Goal: Navigation & Orientation: Find specific page/section

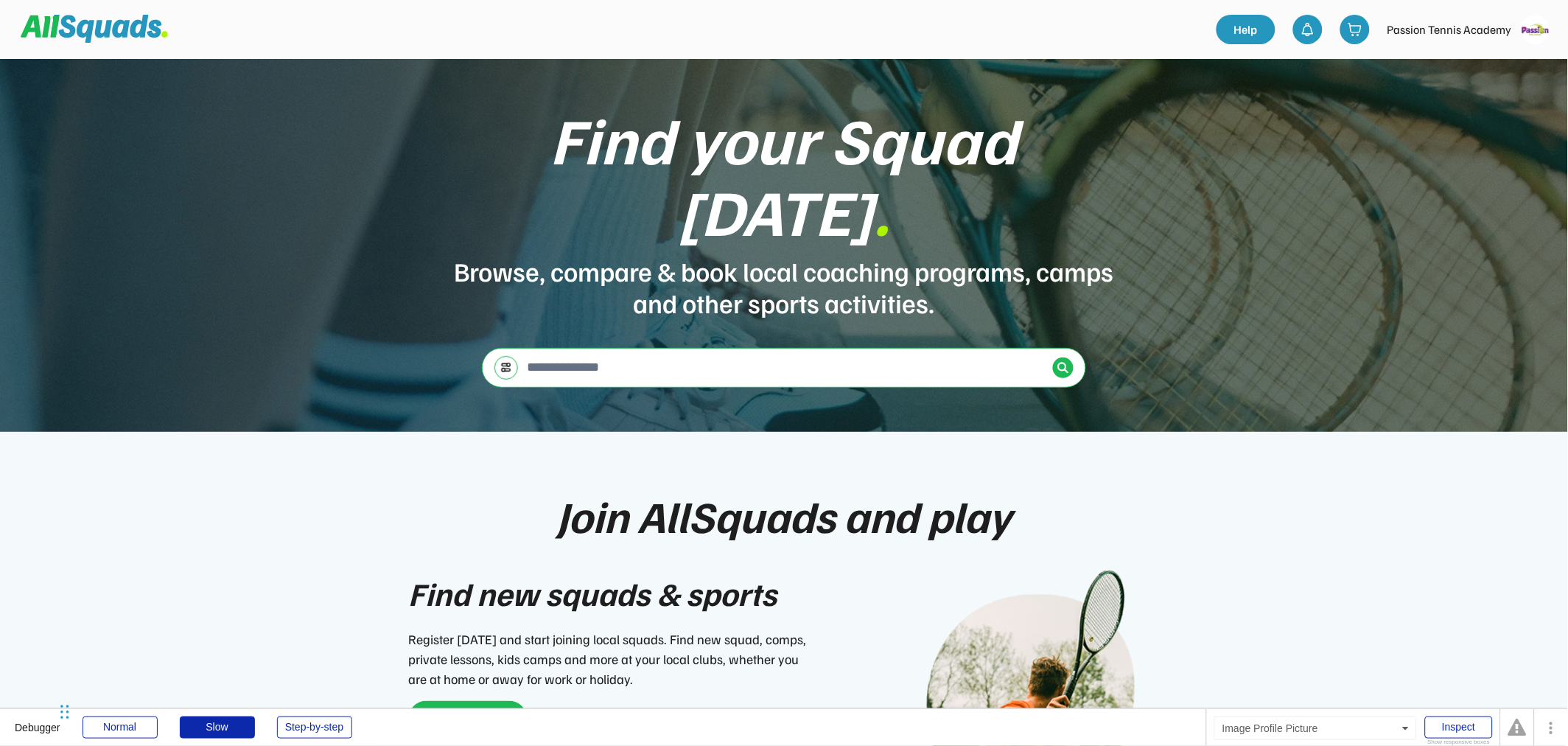
click at [1524, 30] on img at bounding box center [1535, 29] width 30 height 30
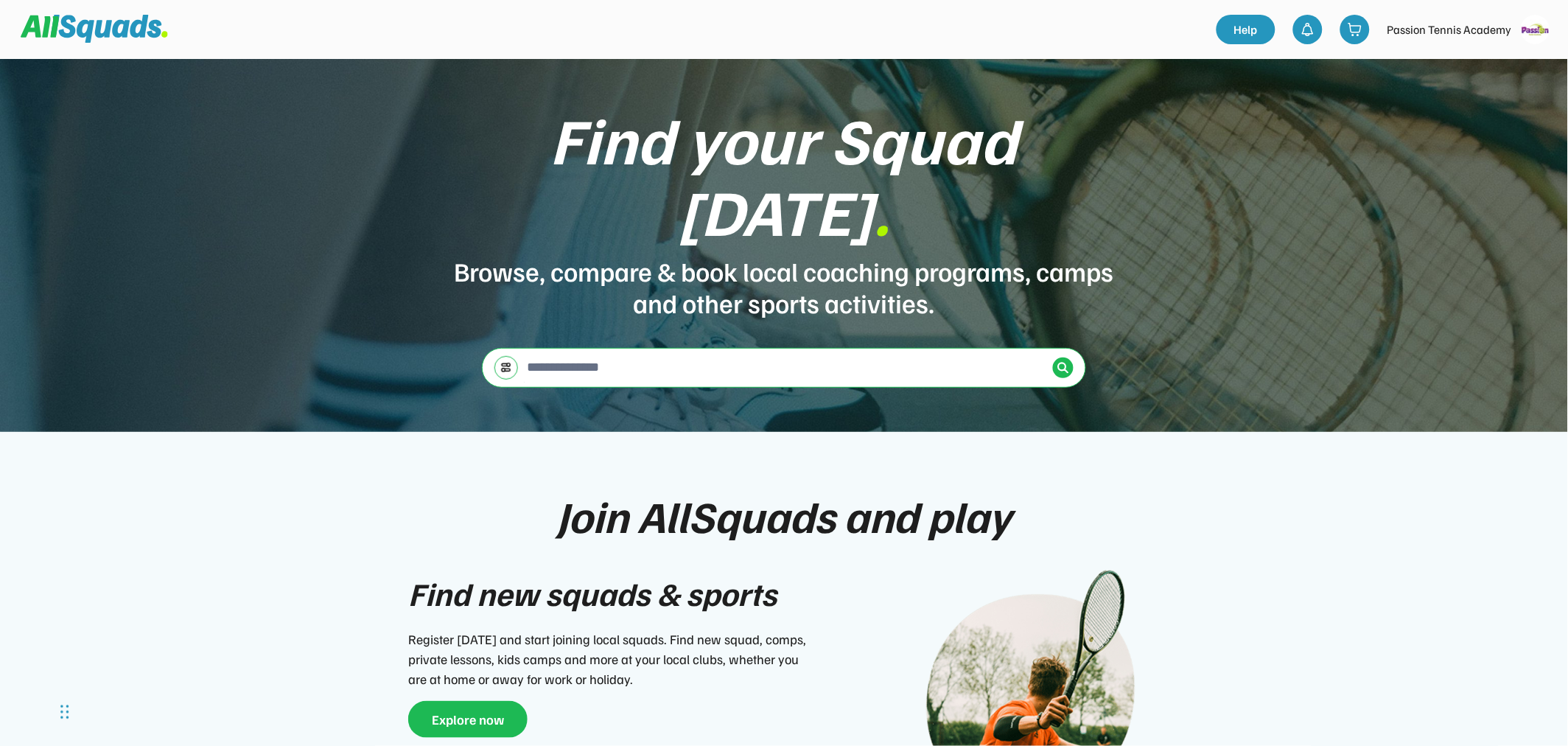
click at [1524, 23] on img at bounding box center [1535, 29] width 30 height 30
click at [1494, 67] on link "Profile" at bounding box center [1516, 64] width 87 height 30
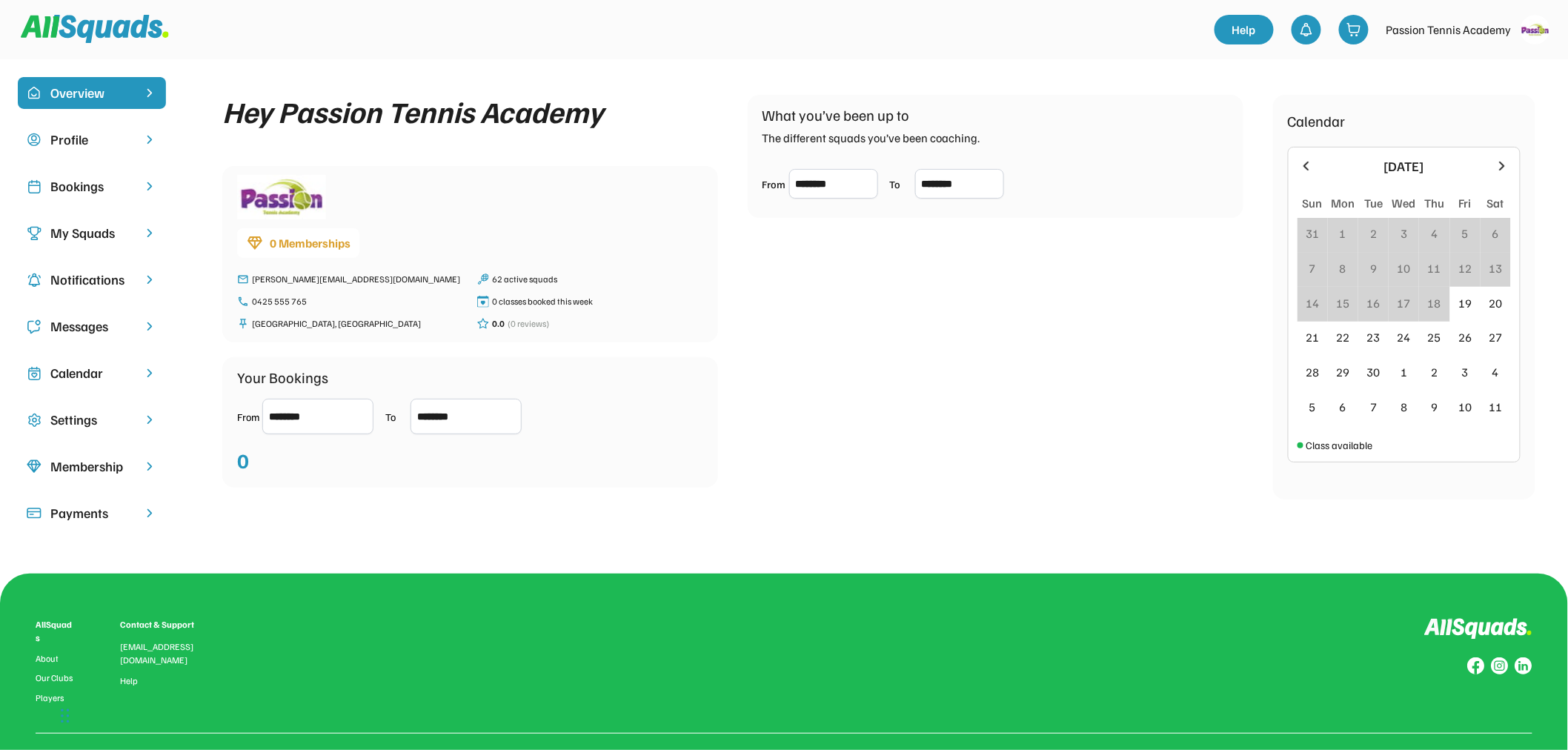
click at [93, 232] on div "My Squads" at bounding box center [92, 233] width 83 height 20
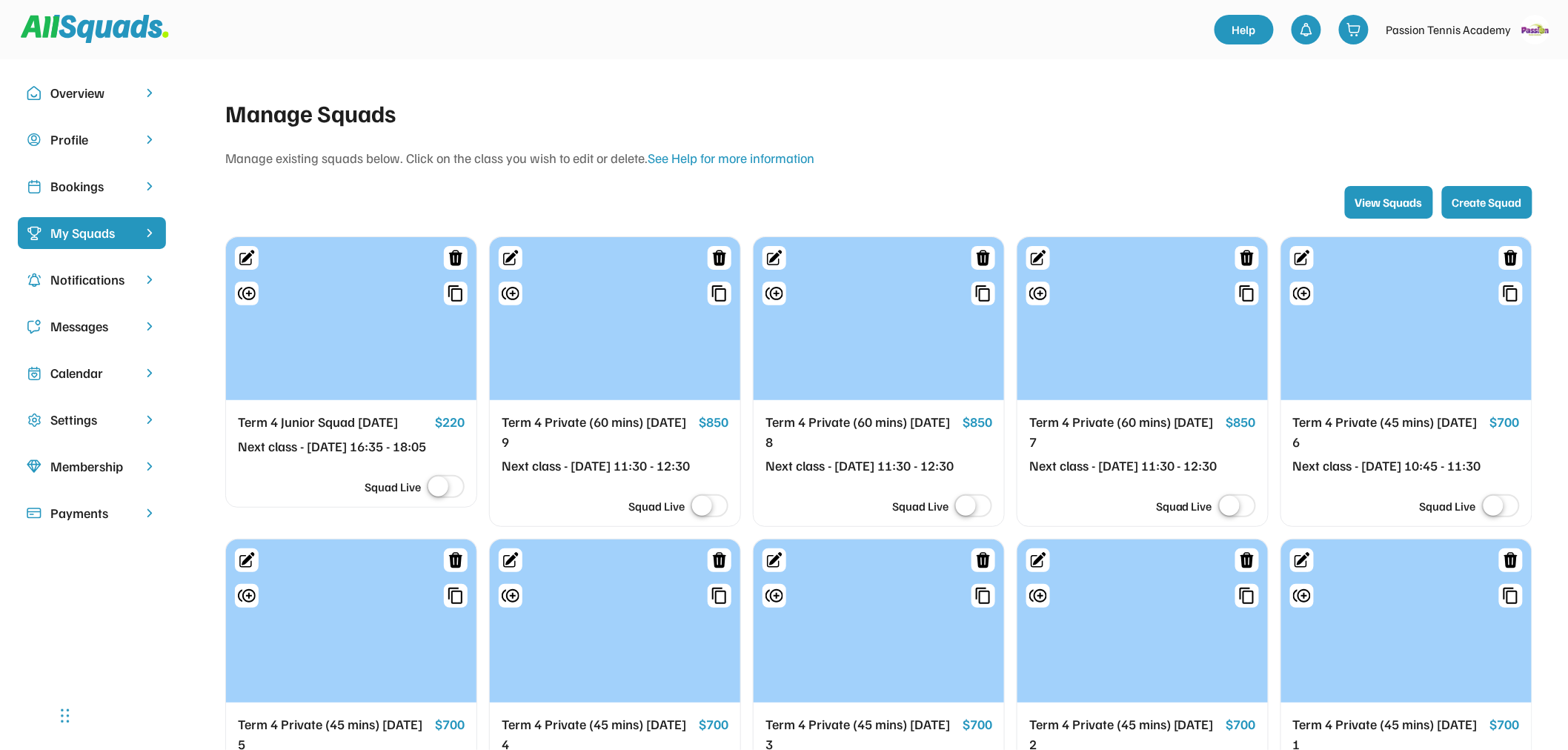
click at [74, 183] on div "Bookings" at bounding box center [92, 186] width 83 height 20
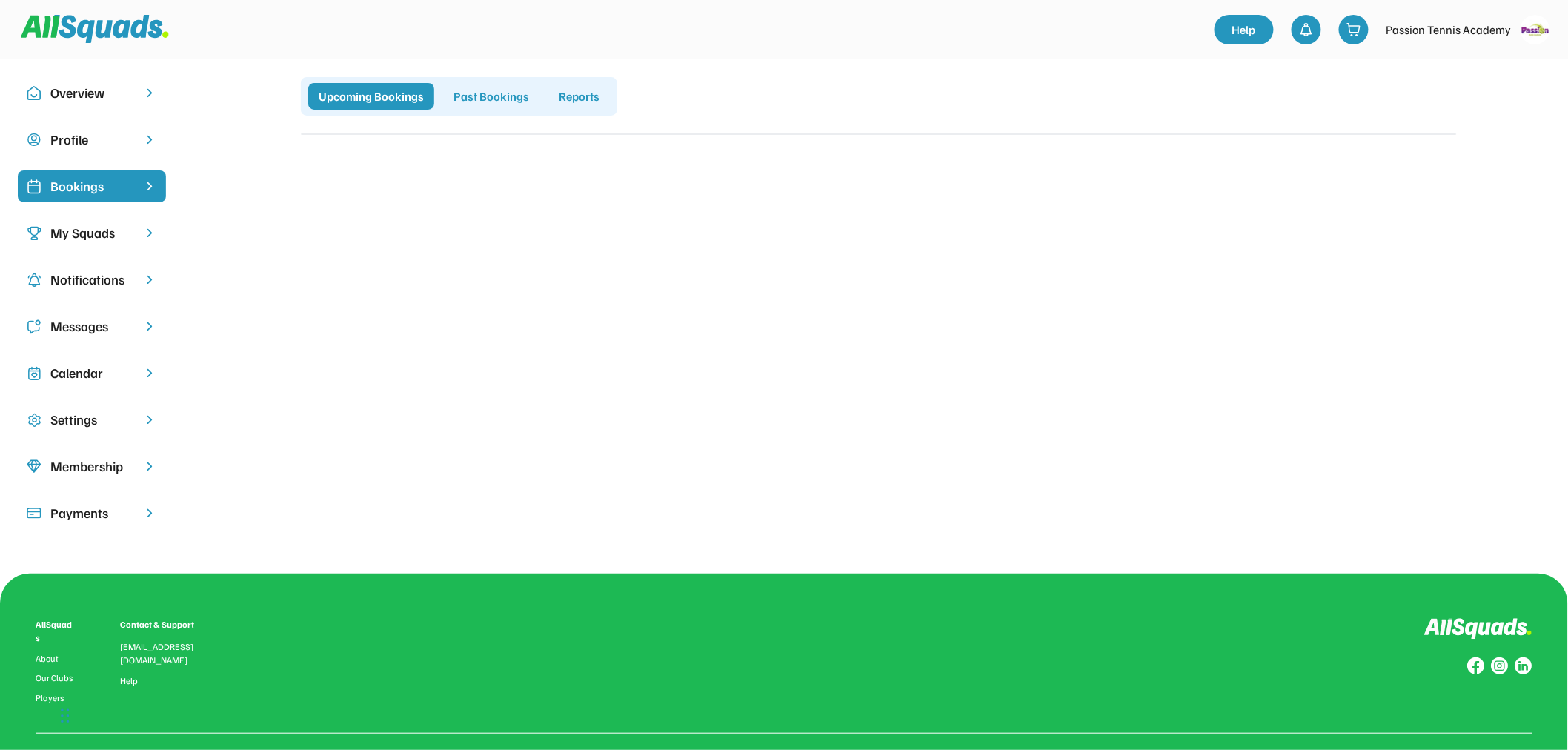
click at [98, 240] on div "My Squads" at bounding box center [92, 233] width 83 height 20
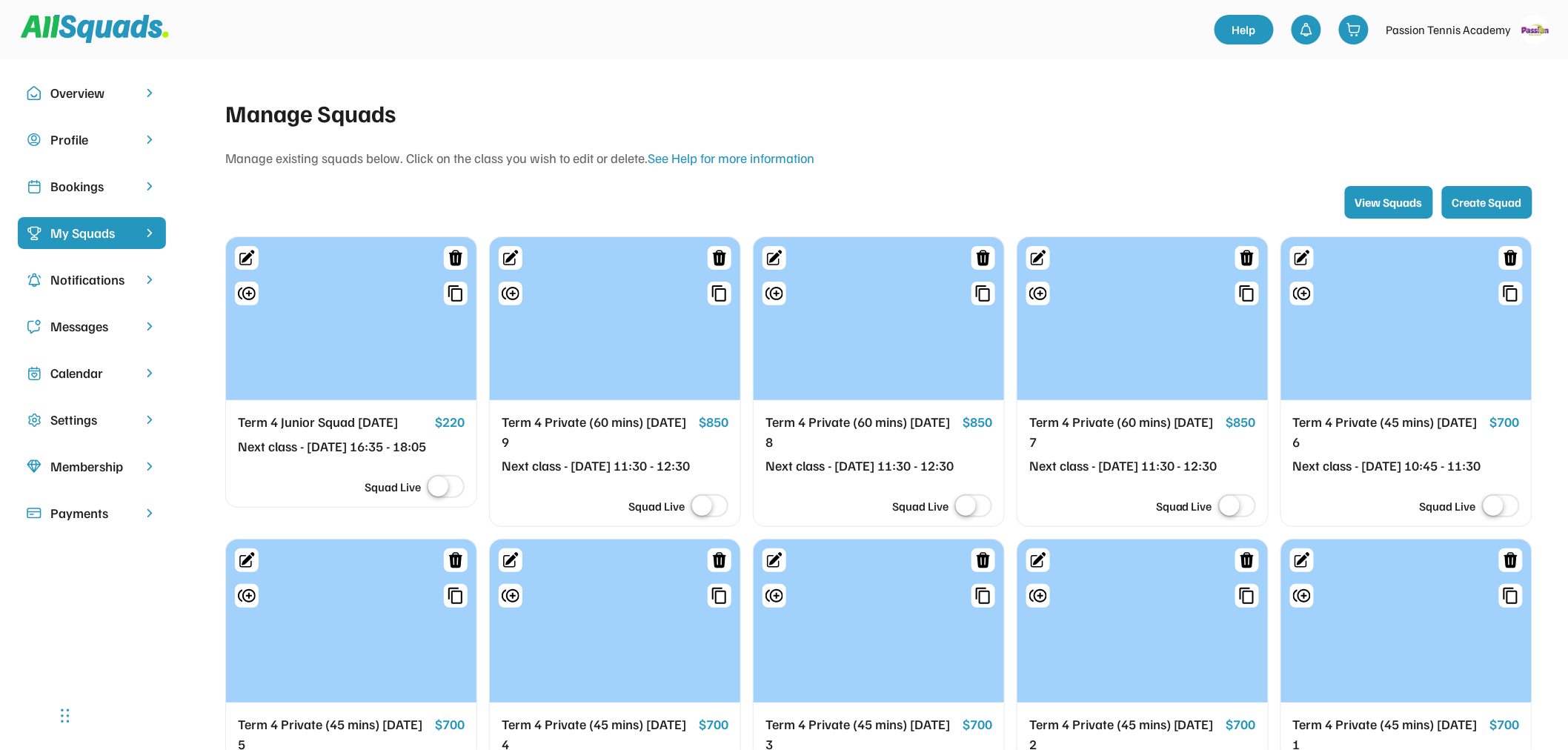
click at [64, 189] on div "Bookings" at bounding box center [92, 186] width 83 height 20
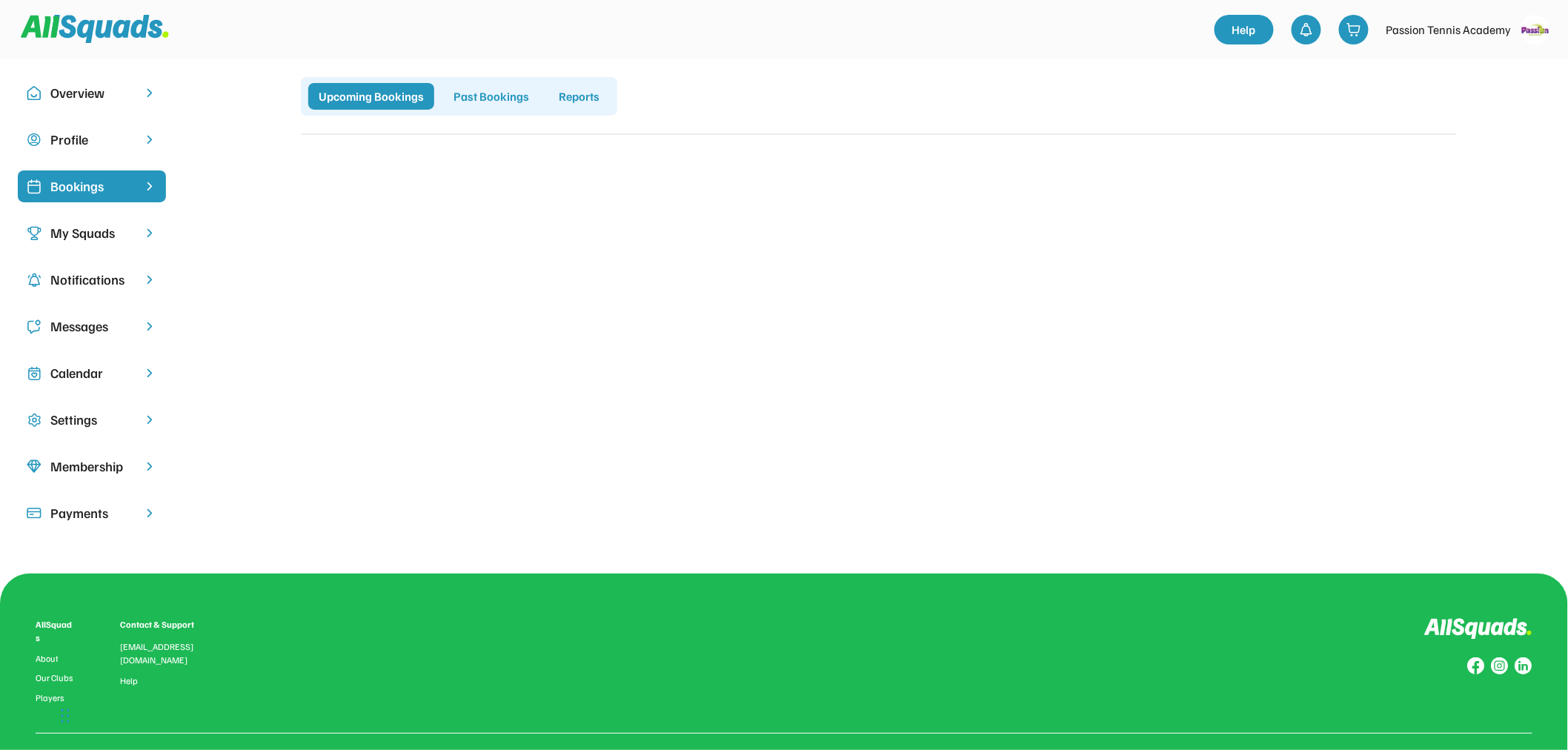
click at [70, 228] on div "My Squads" at bounding box center [92, 233] width 83 height 20
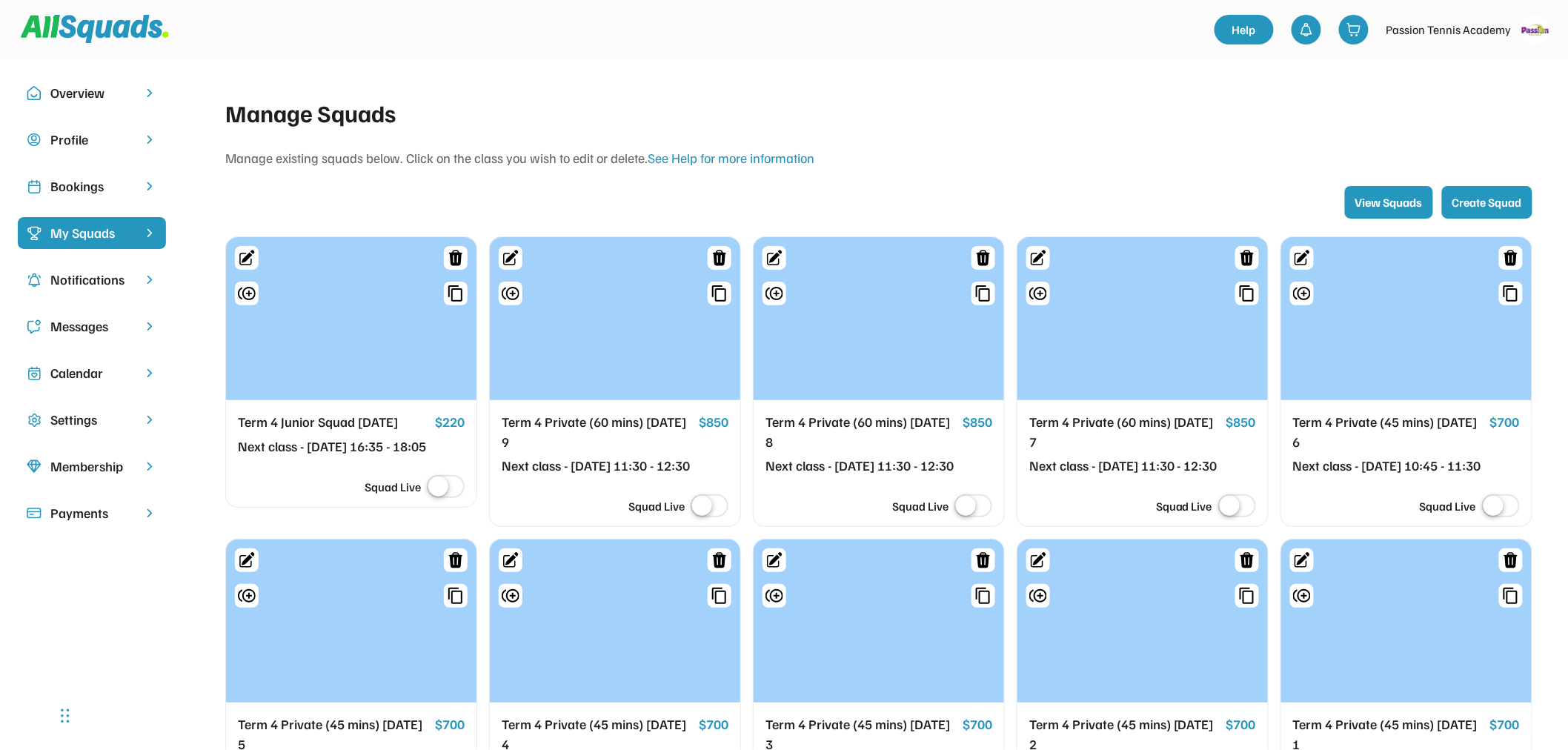
click at [89, 193] on div "Bookings" at bounding box center [92, 186] width 83 height 20
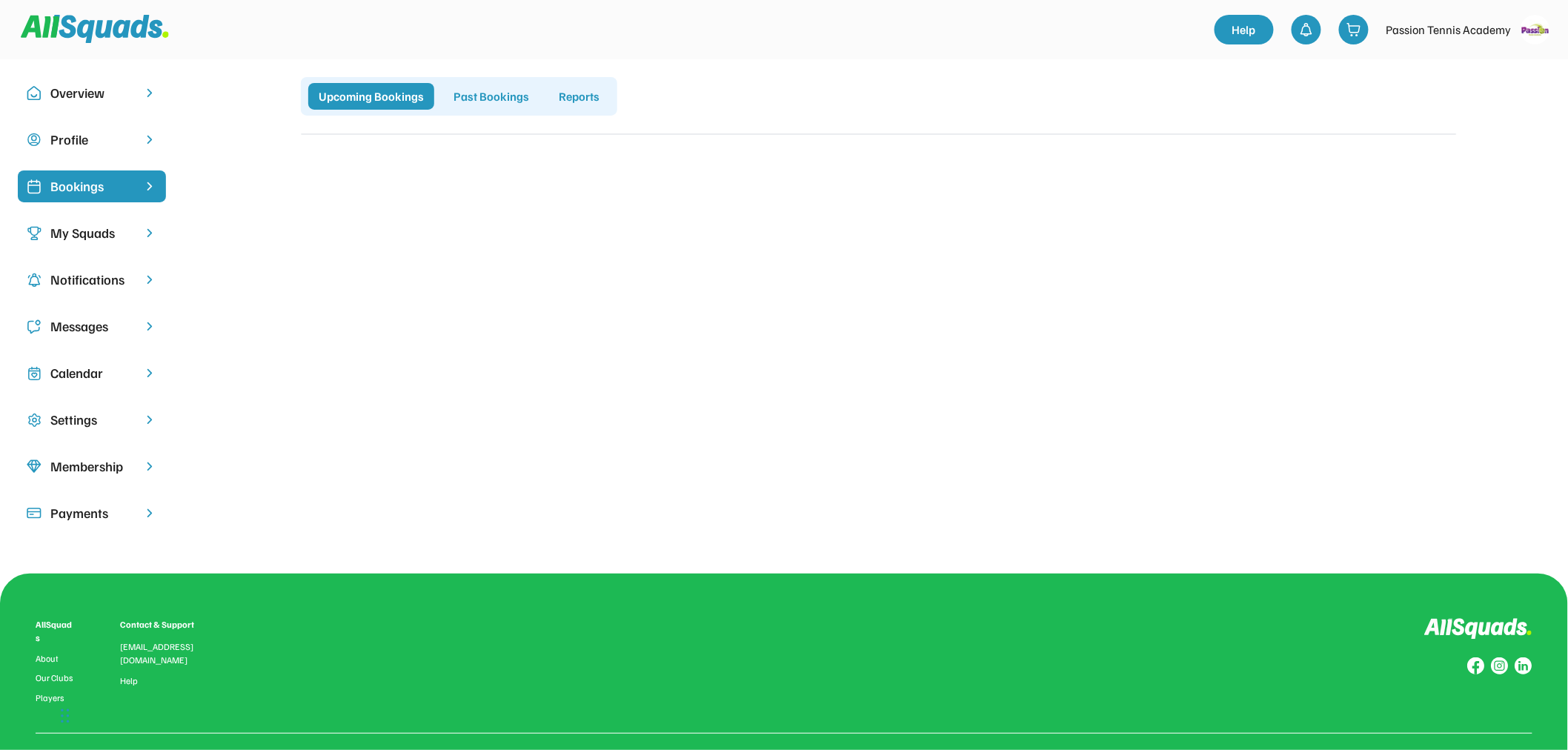
click at [95, 235] on div "My Squads" at bounding box center [92, 233] width 83 height 20
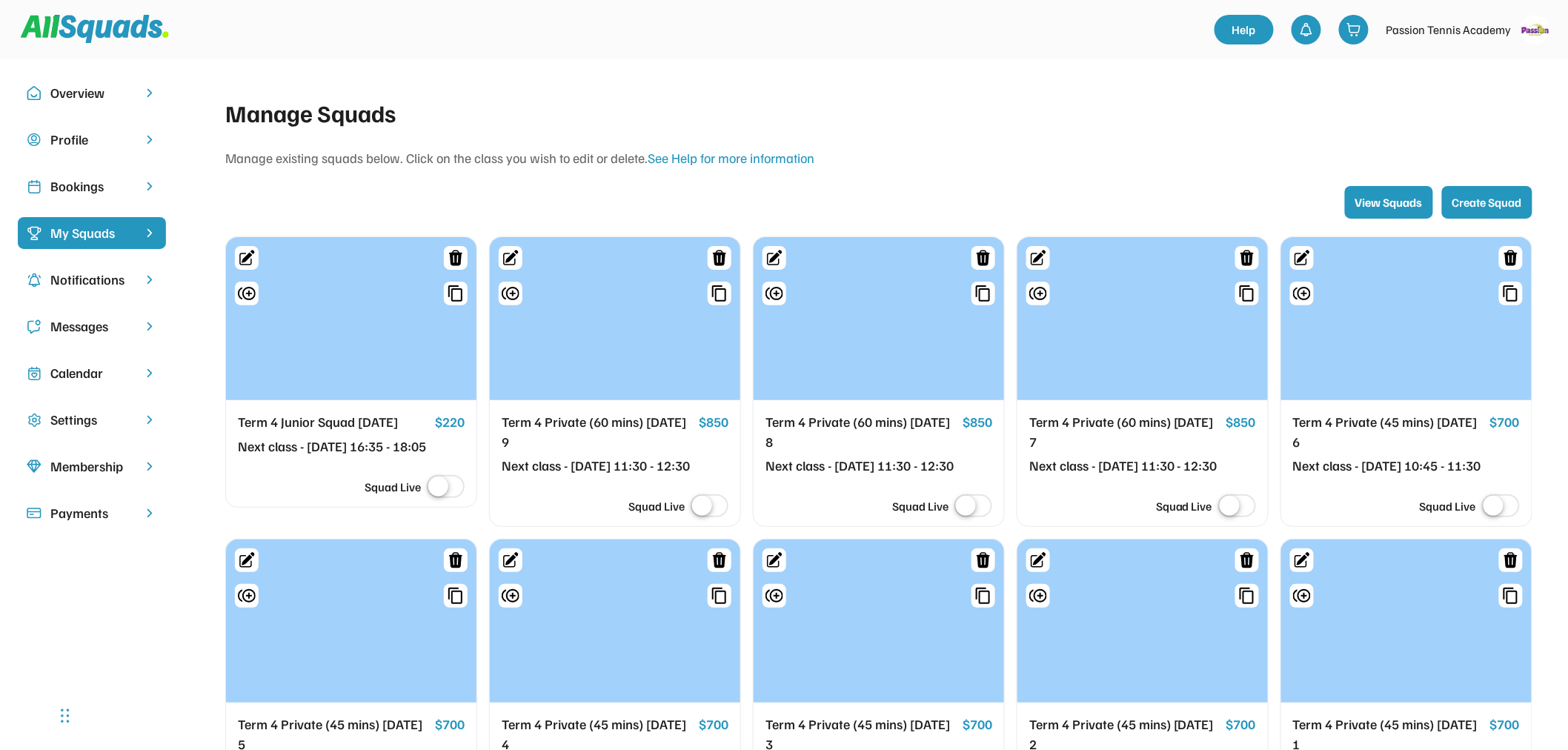
click at [89, 183] on div "Bookings" at bounding box center [92, 186] width 83 height 20
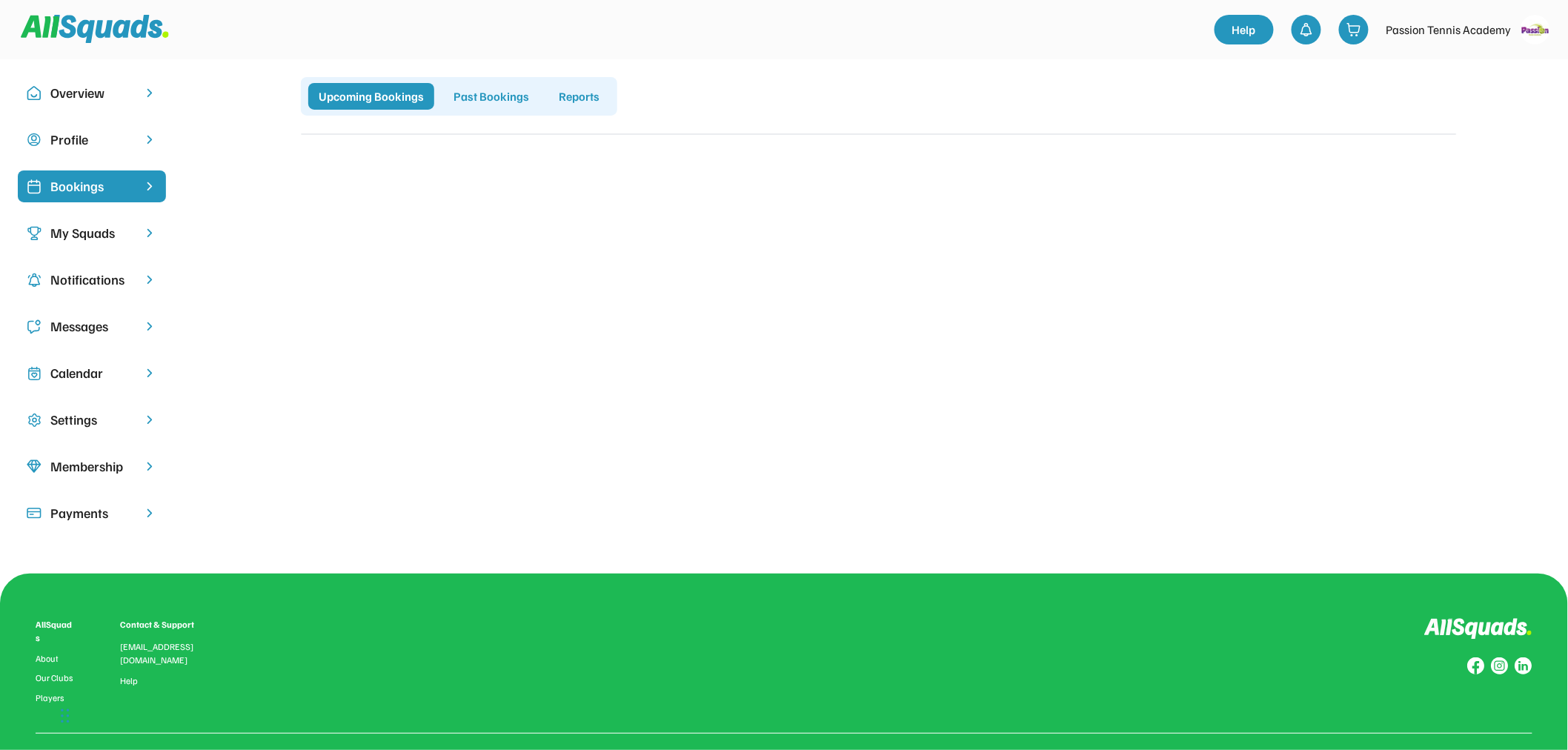
click at [79, 230] on div "My Squads" at bounding box center [92, 233] width 83 height 20
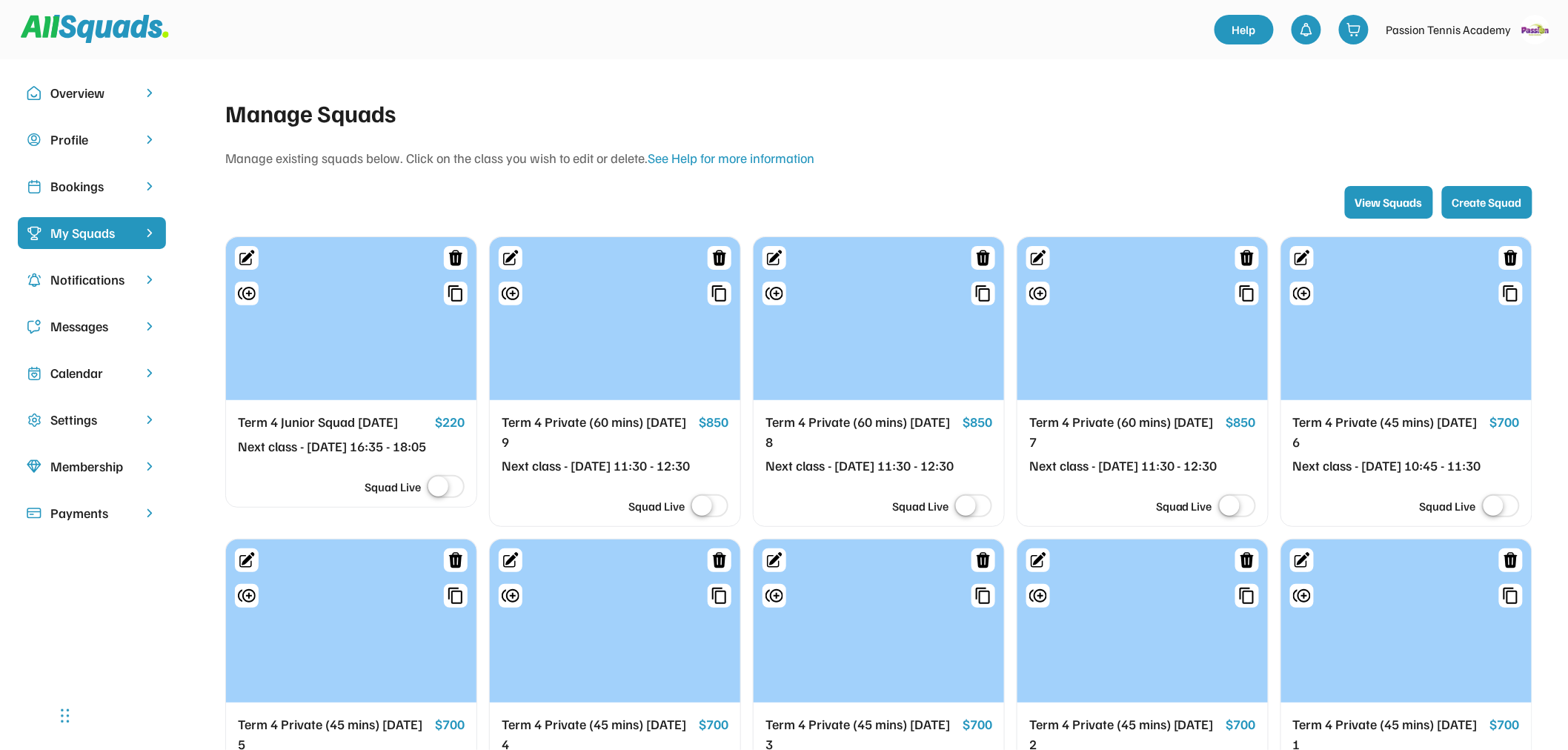
click at [50, 183] on div "Bookings" at bounding box center [92, 186] width 83 height 20
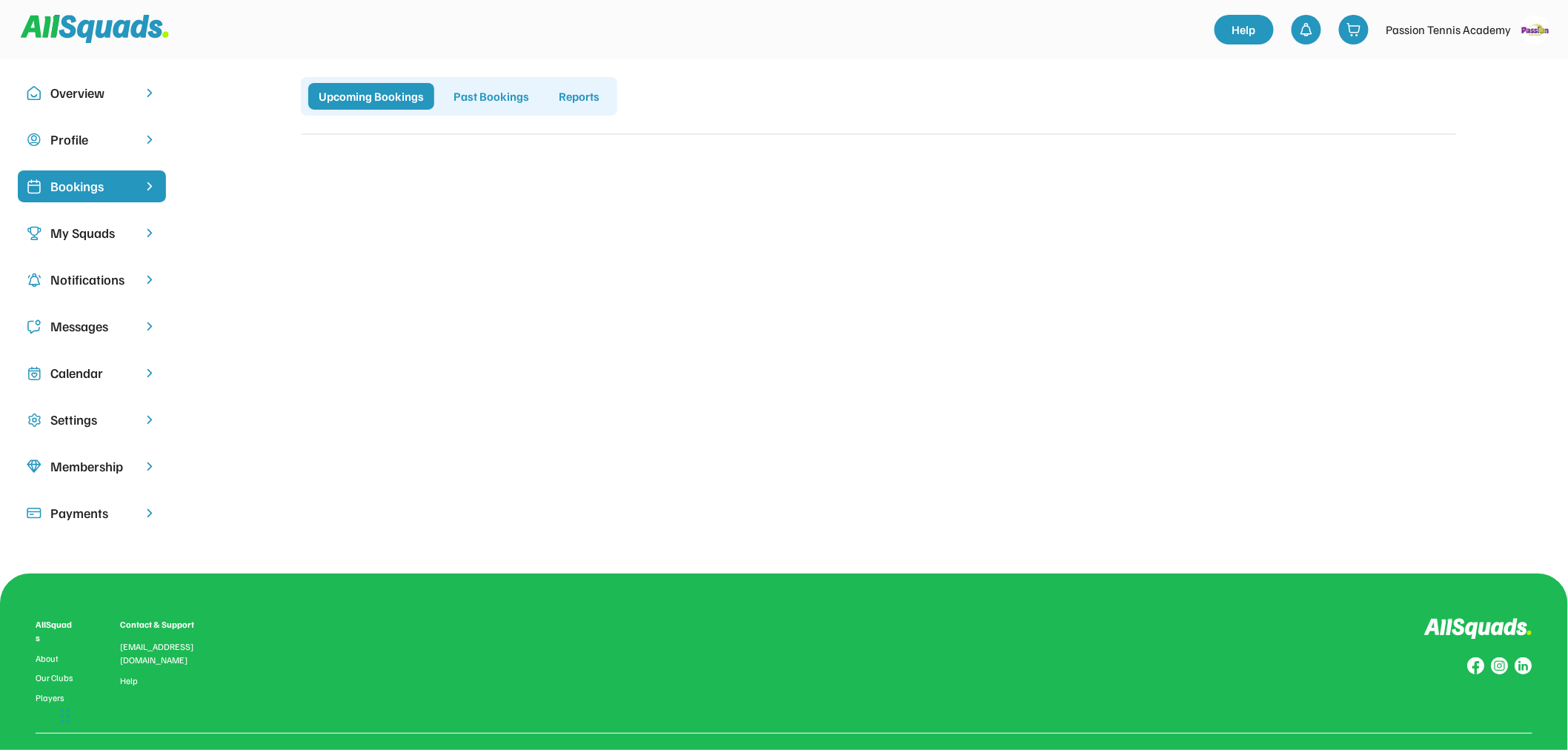
click at [62, 219] on div "My Squads" at bounding box center [91, 233] width 148 height 32
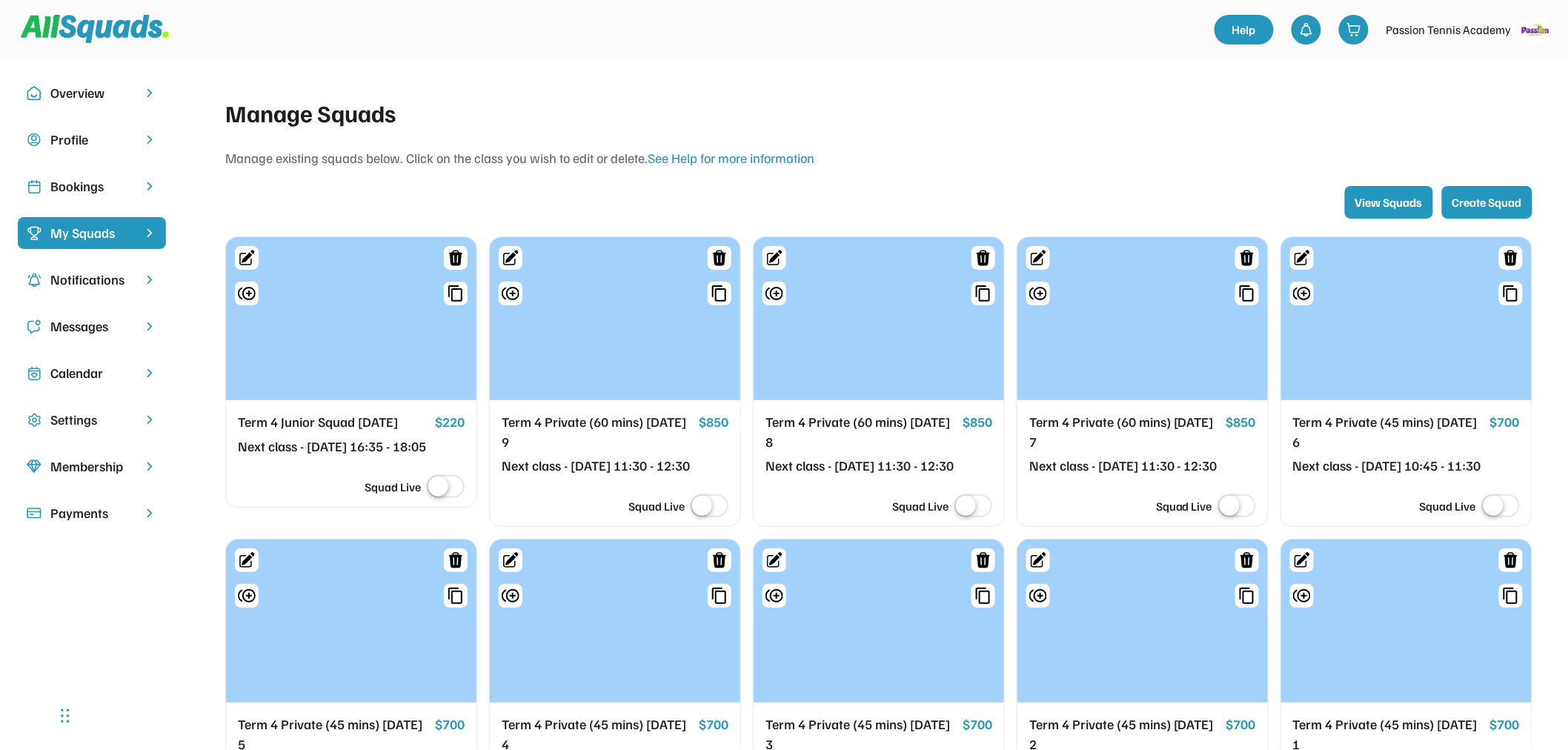
click at [83, 180] on div "Bookings" at bounding box center [92, 186] width 83 height 20
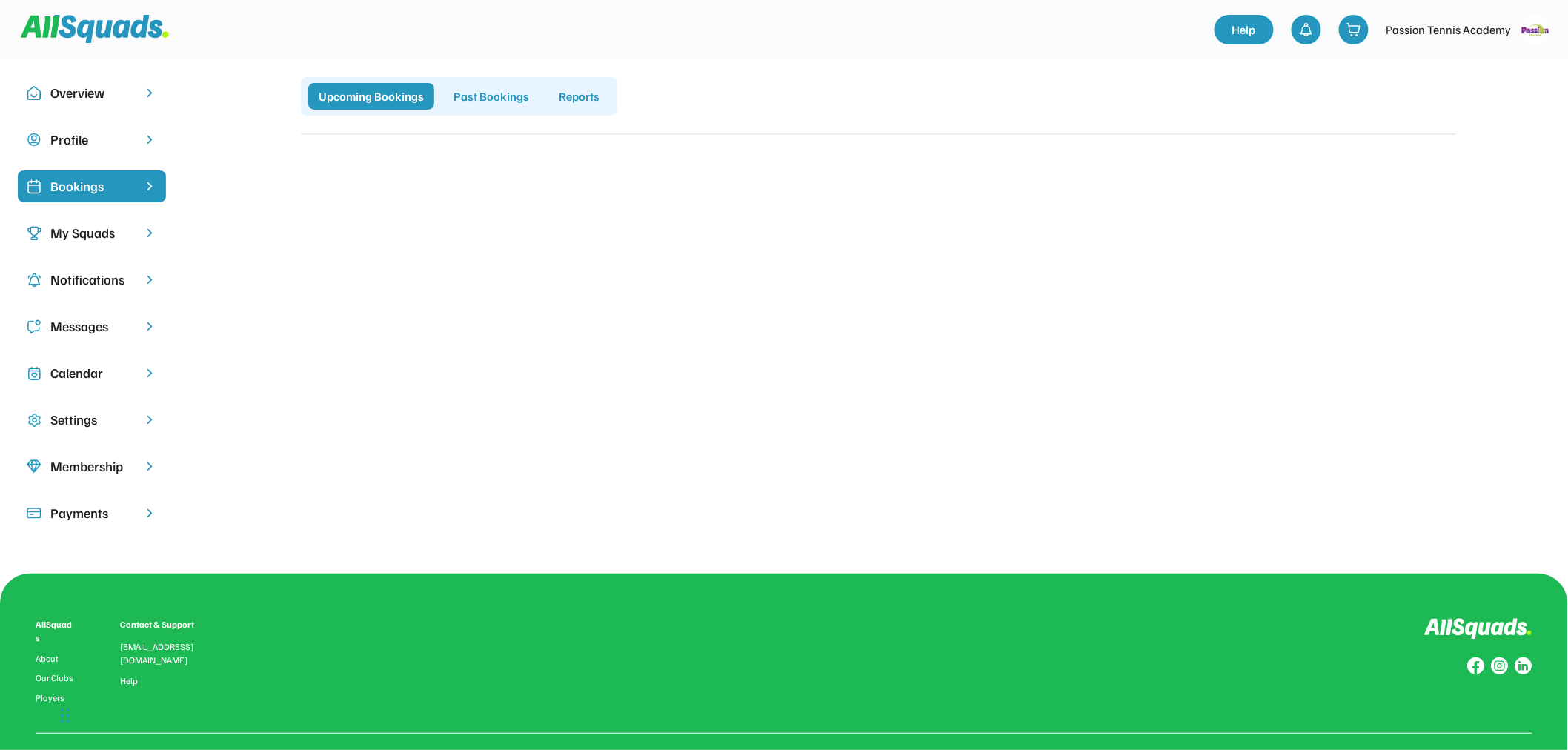
click at [59, 182] on div "Bookings" at bounding box center [92, 186] width 83 height 20
click at [59, 246] on div "My Squads" at bounding box center [91, 233] width 148 height 32
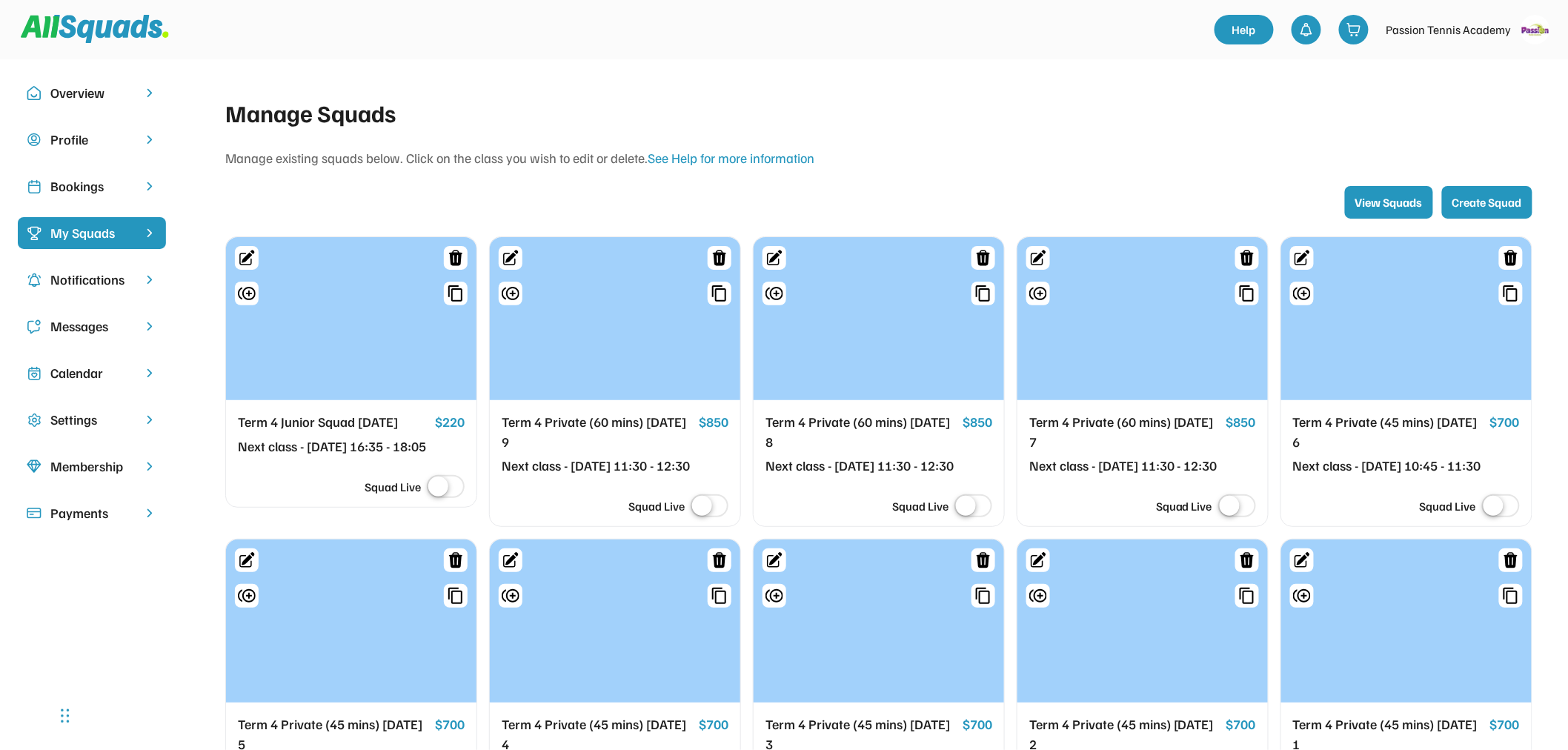
click at [69, 187] on div "Bookings" at bounding box center [92, 186] width 83 height 20
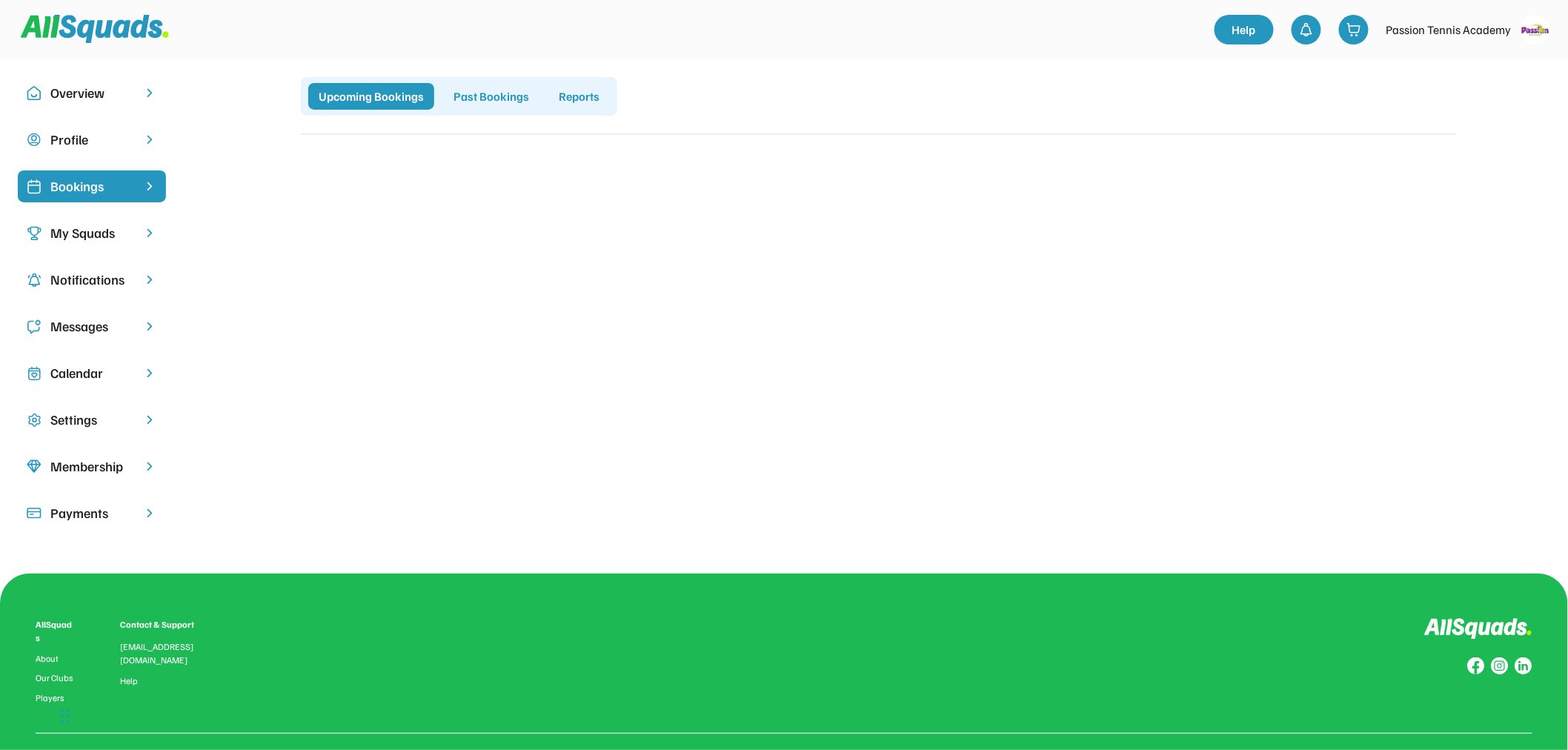
click at [69, 225] on div "My Squads" at bounding box center [92, 233] width 83 height 20
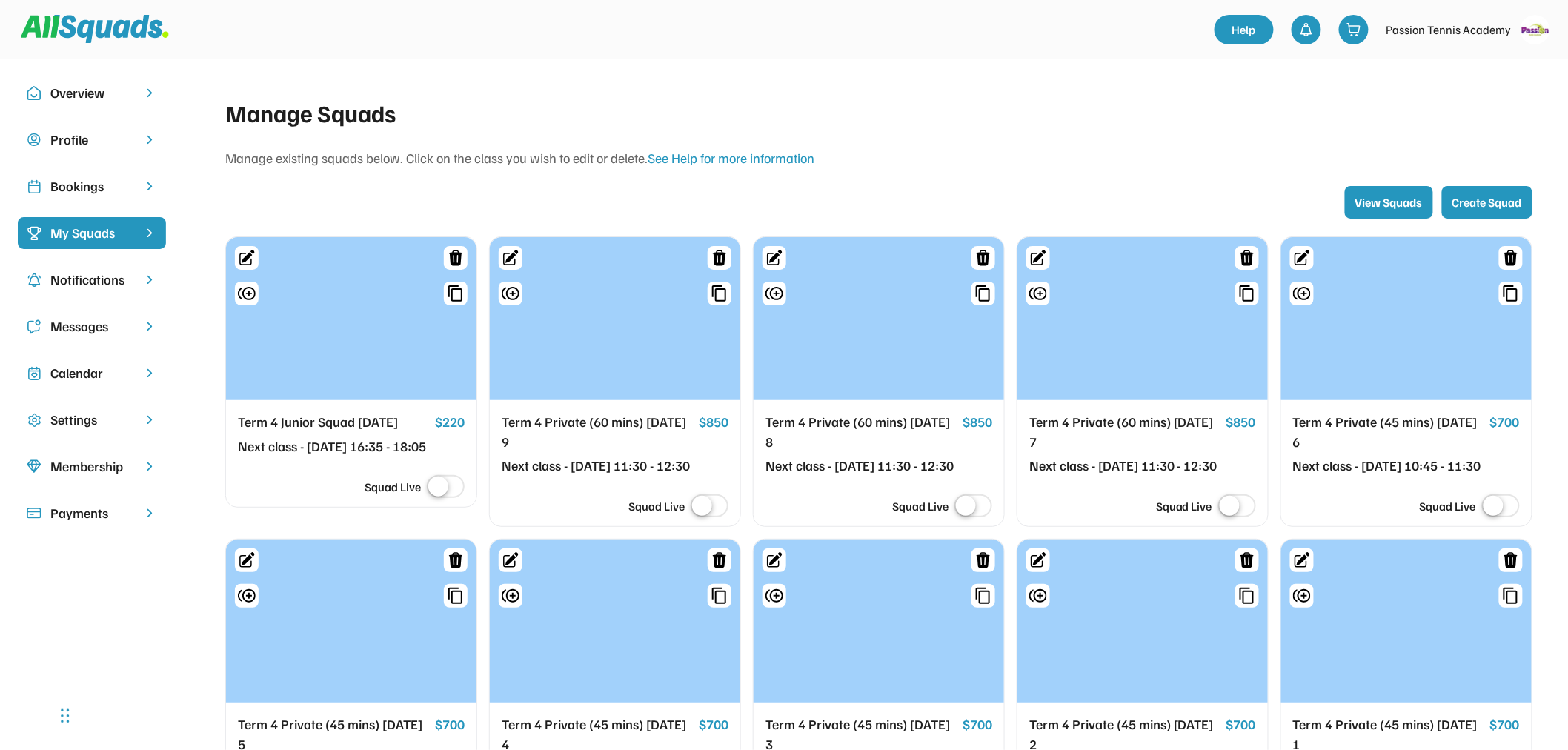
click at [95, 180] on div "Bookings" at bounding box center [92, 186] width 83 height 20
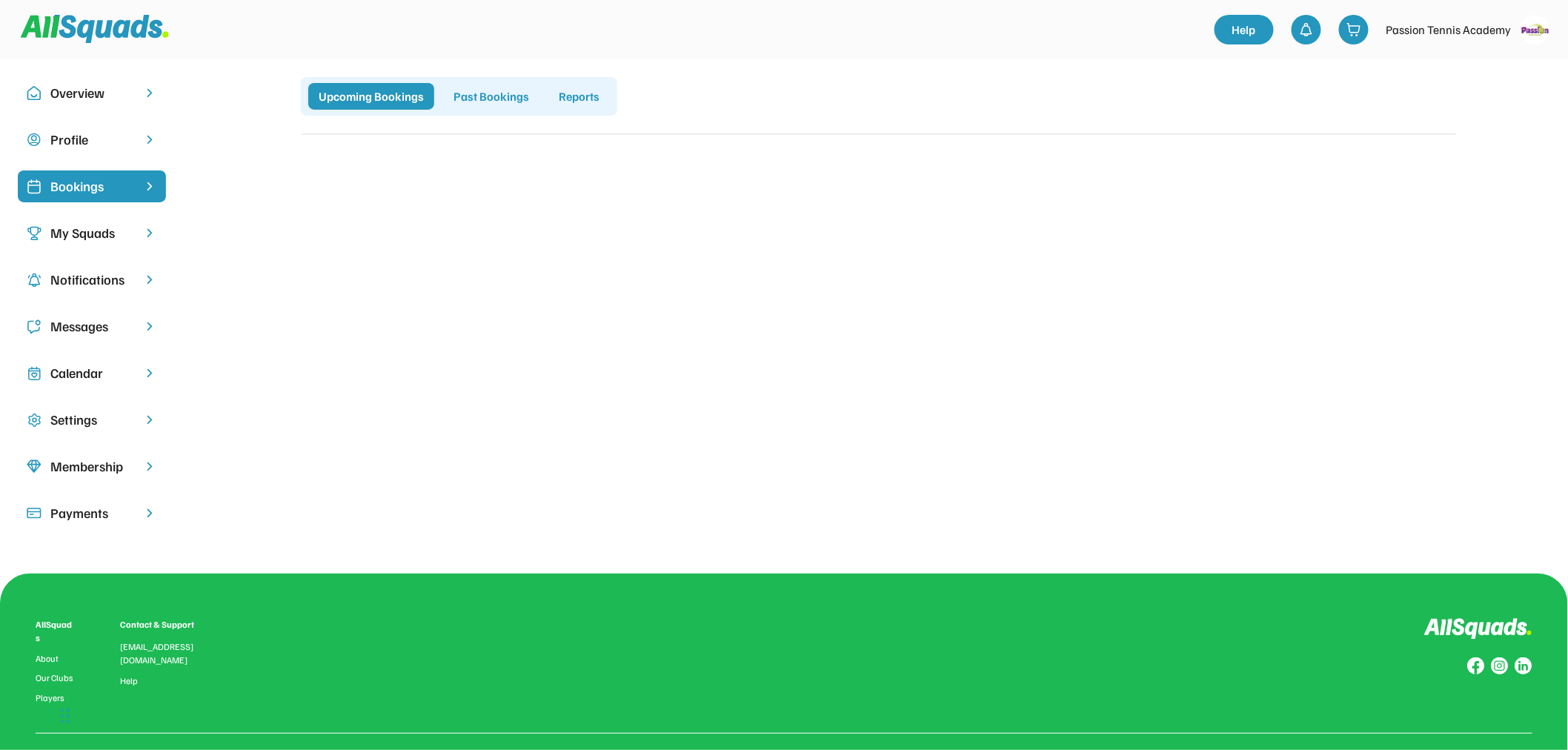
click at [78, 230] on div "My Squads" at bounding box center [92, 233] width 83 height 20
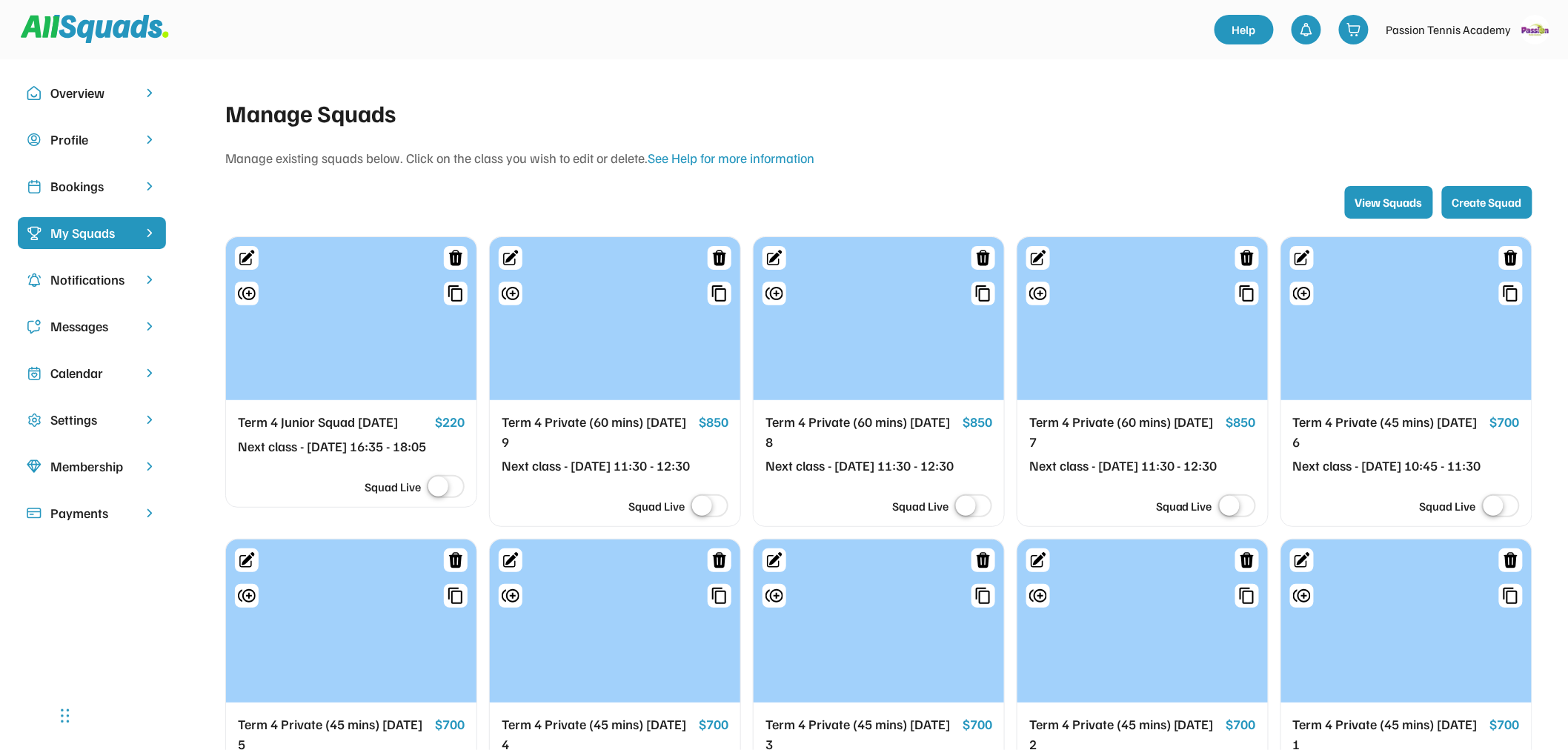
click at [84, 41] on img at bounding box center [94, 28] width 148 height 28
